Goal: Use online tool/utility

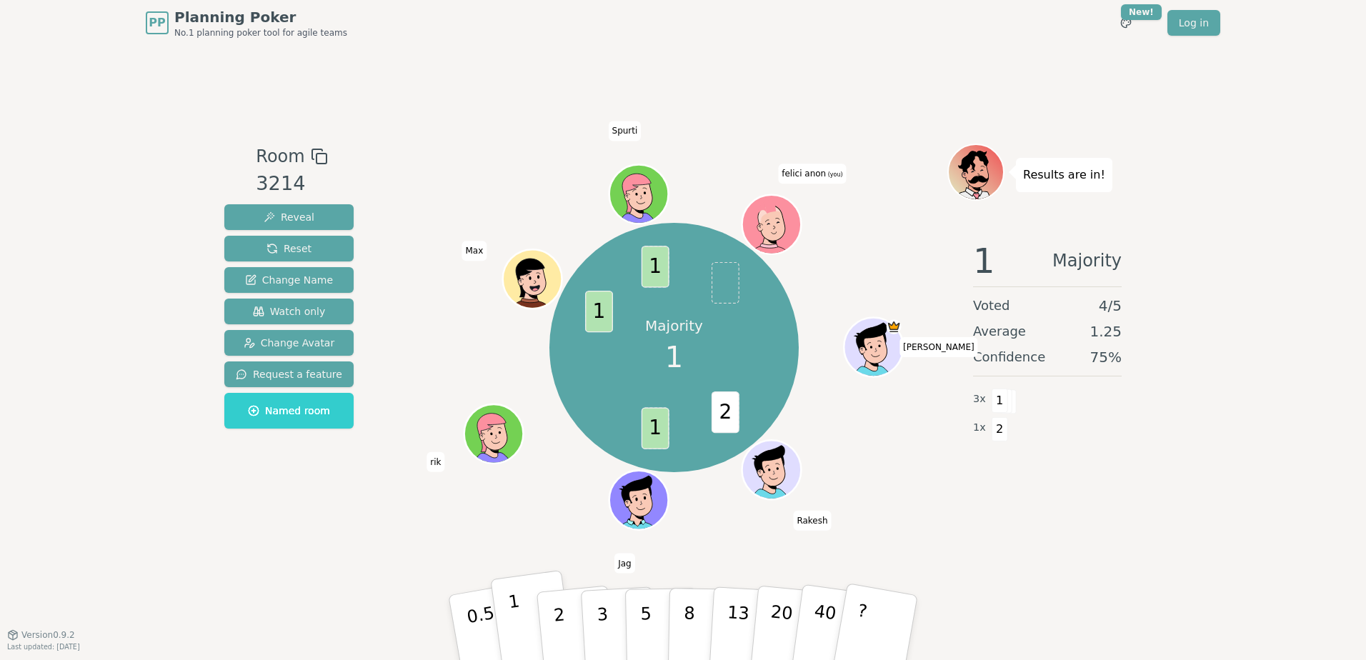
click at [530, 627] on button "1" at bounding box center [532, 628] width 85 height 116
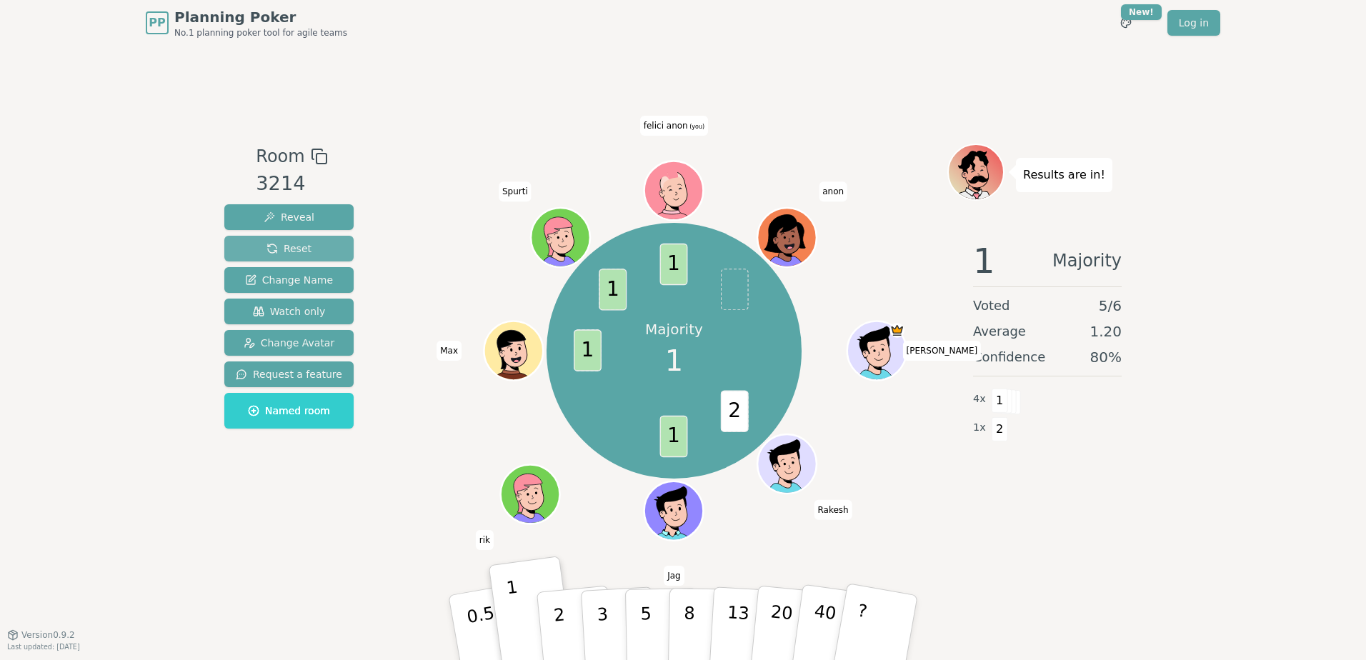
click at [276, 242] on span "Reset" at bounding box center [289, 249] width 45 height 14
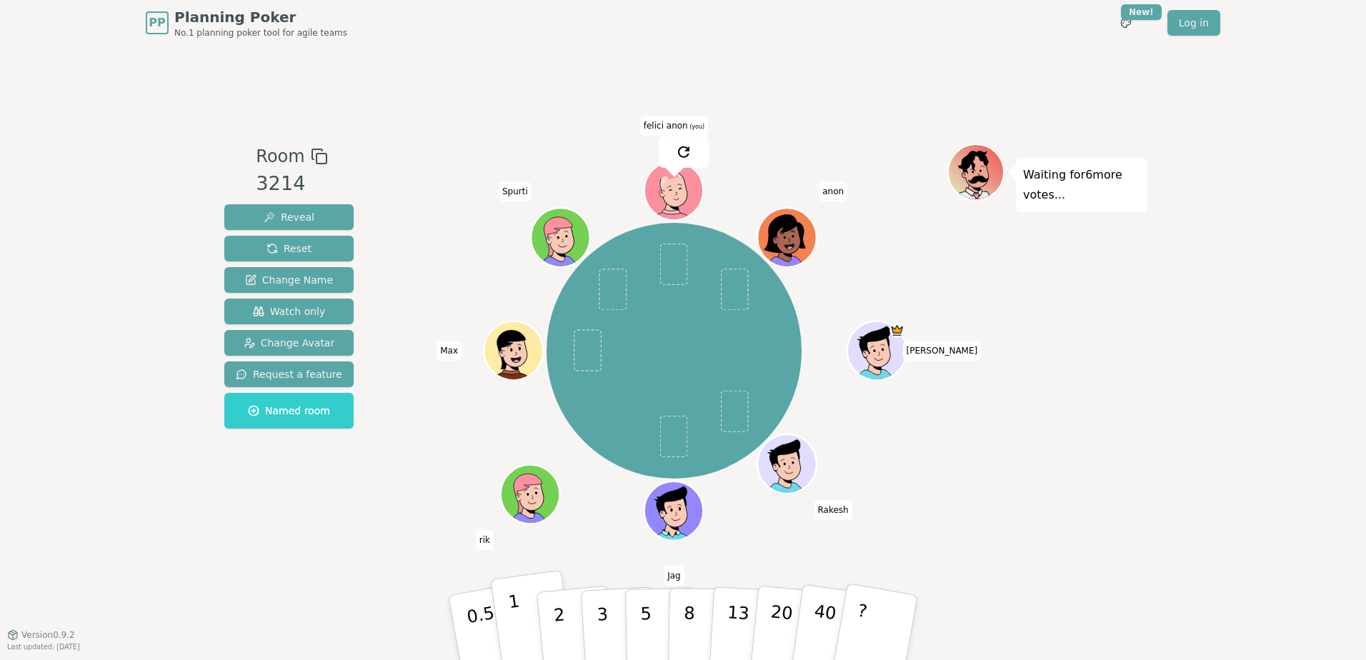
click at [525, 619] on button "1" at bounding box center [532, 628] width 85 height 116
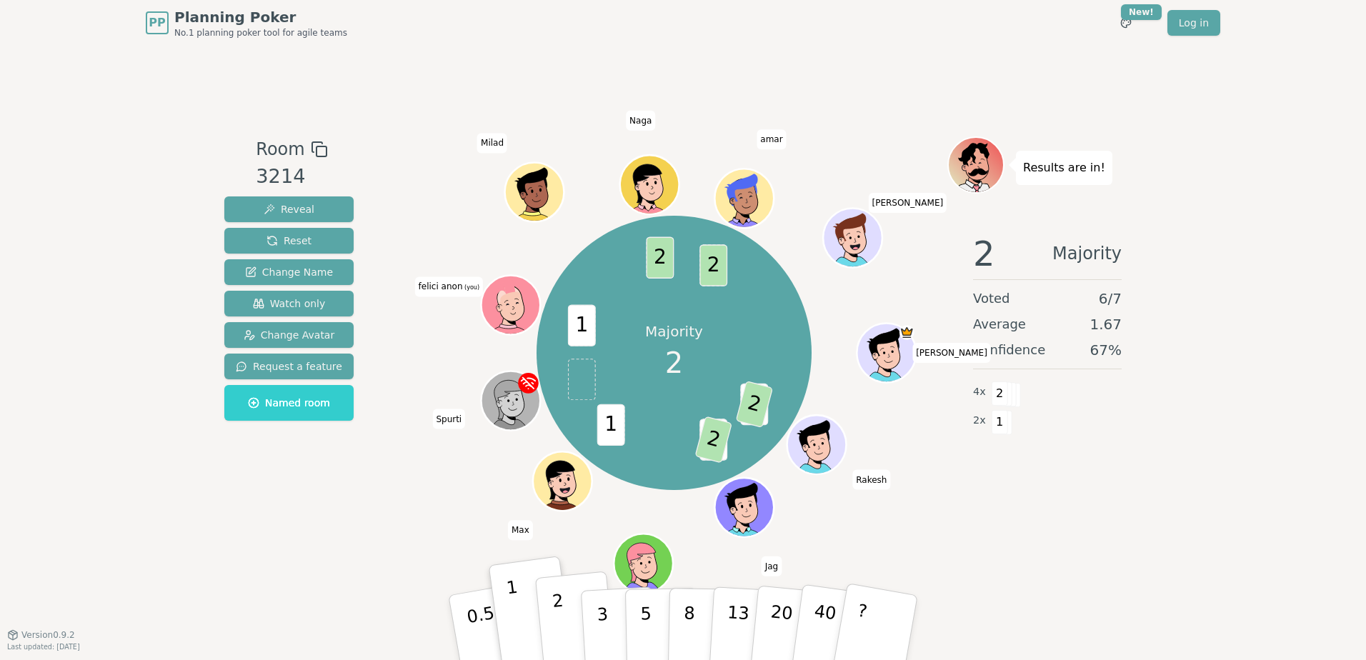
click at [575, 622] on button "2" at bounding box center [575, 629] width 81 height 114
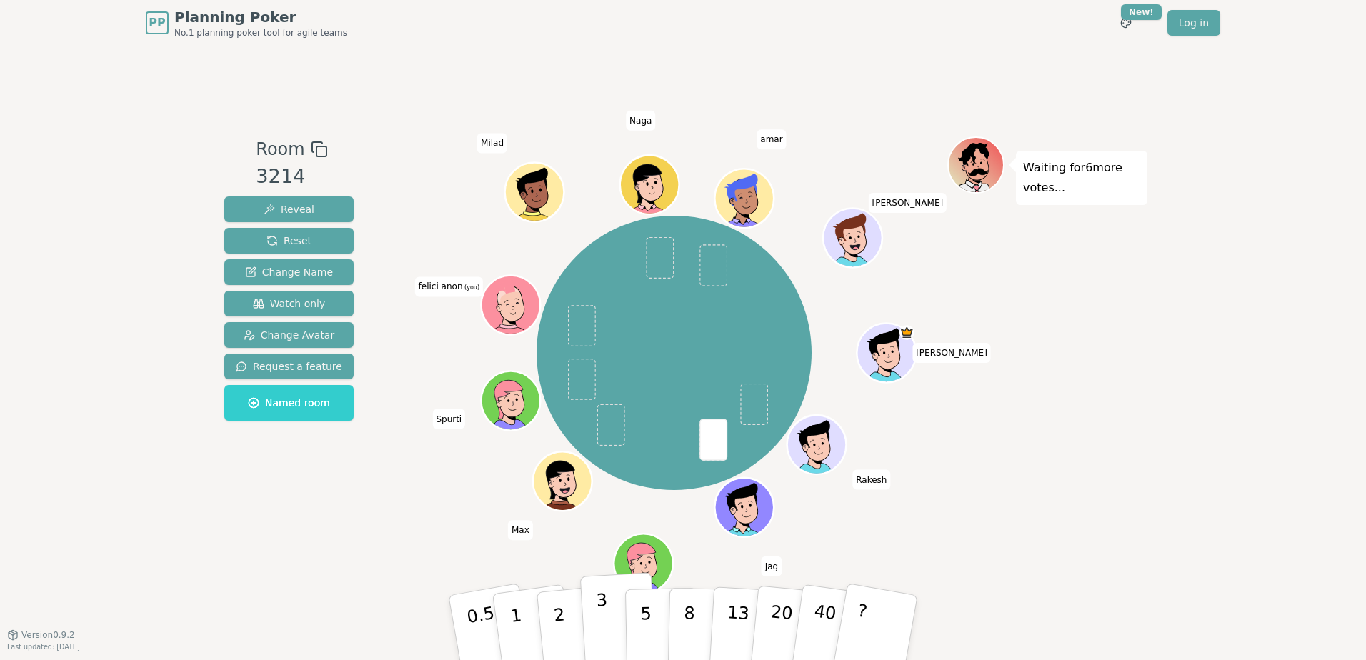
click at [602, 619] on p "3" at bounding box center [604, 629] width 16 height 78
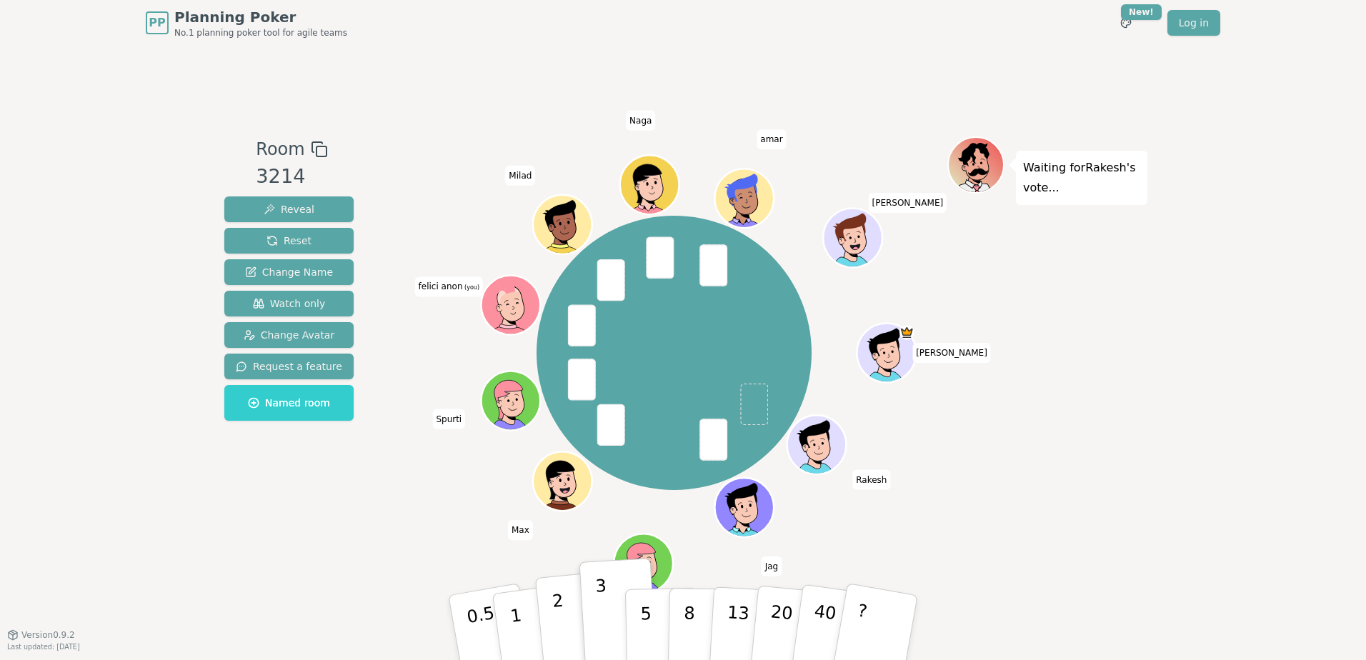
click at [573, 607] on button "2" at bounding box center [575, 629] width 81 height 114
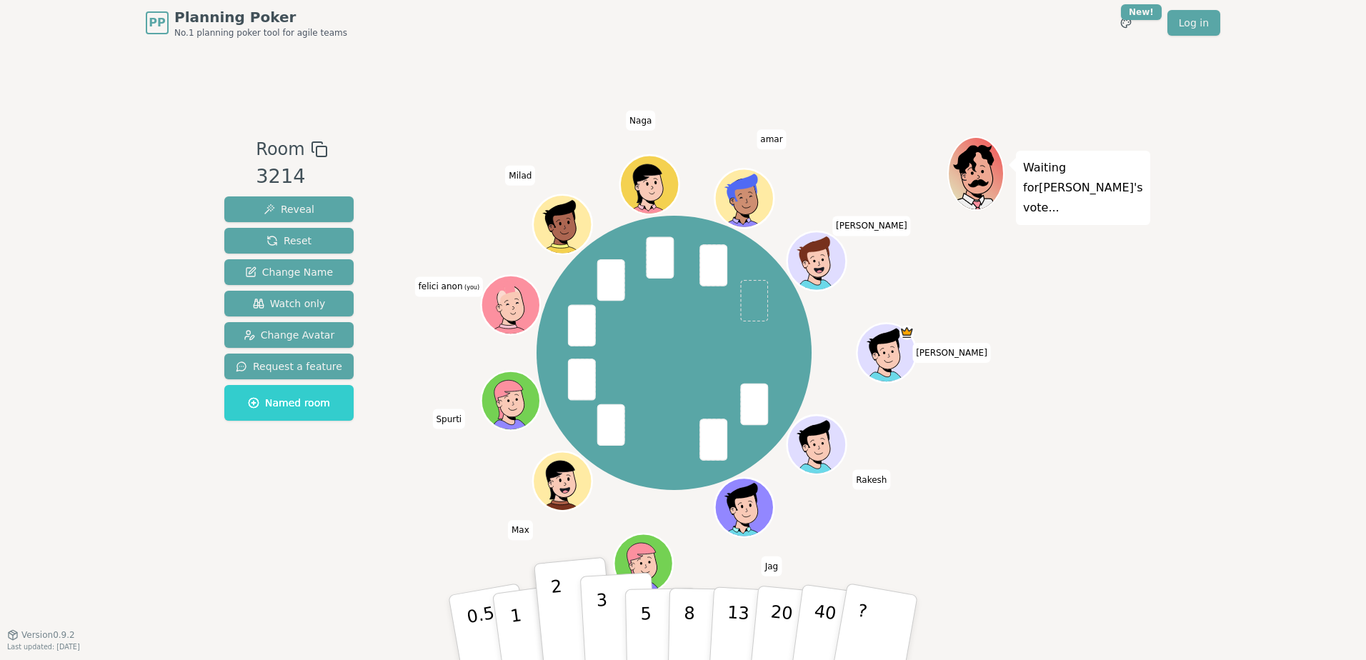
click at [602, 607] on p "3" at bounding box center [604, 629] width 16 height 78
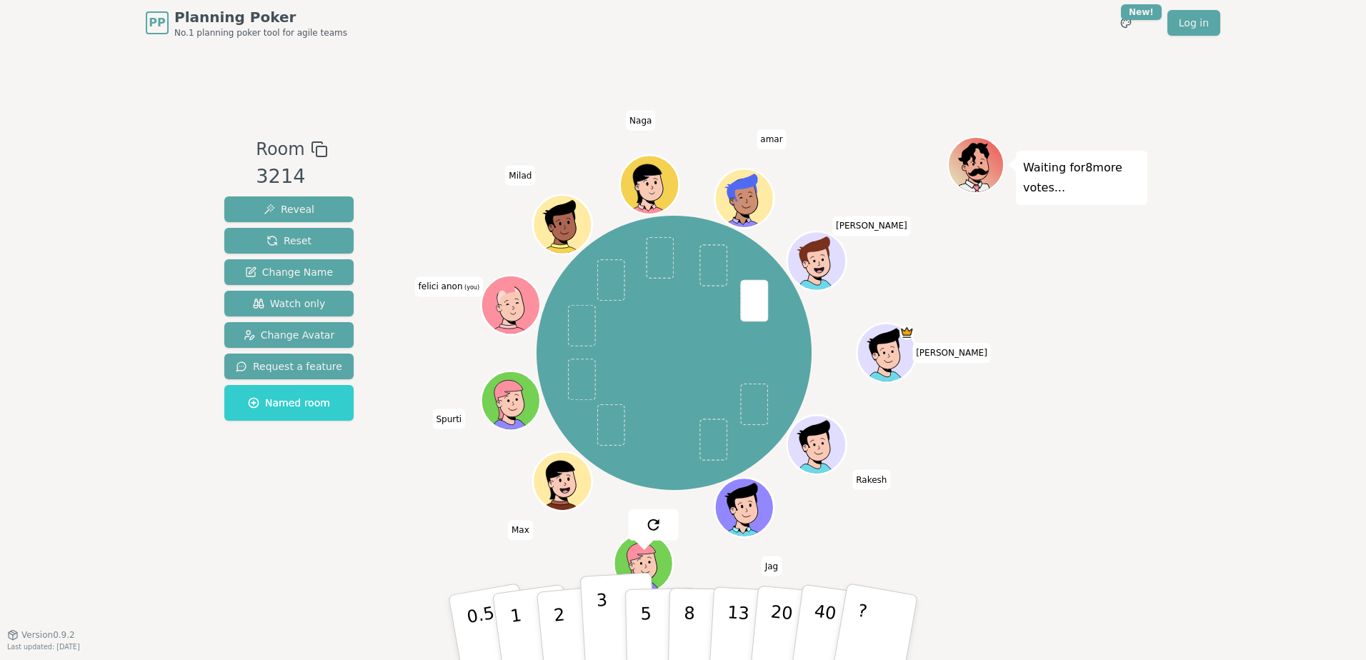
click at [601, 620] on p "3" at bounding box center [604, 629] width 16 height 78
